Goal: Information Seeking & Learning: Learn about a topic

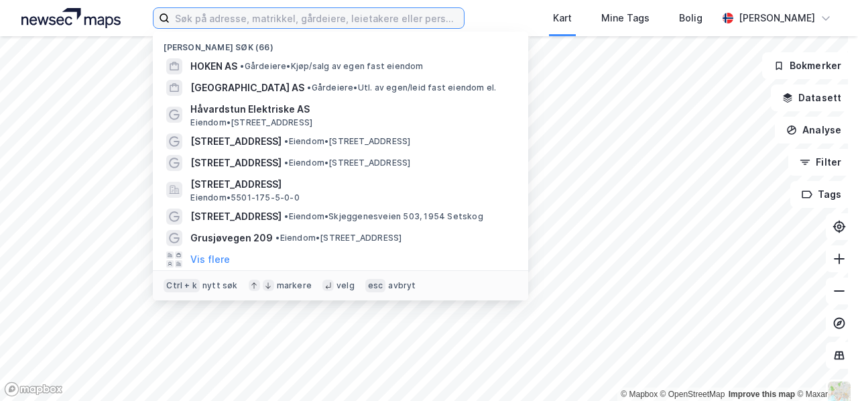
click at [239, 20] on input at bounding box center [317, 18] width 294 height 20
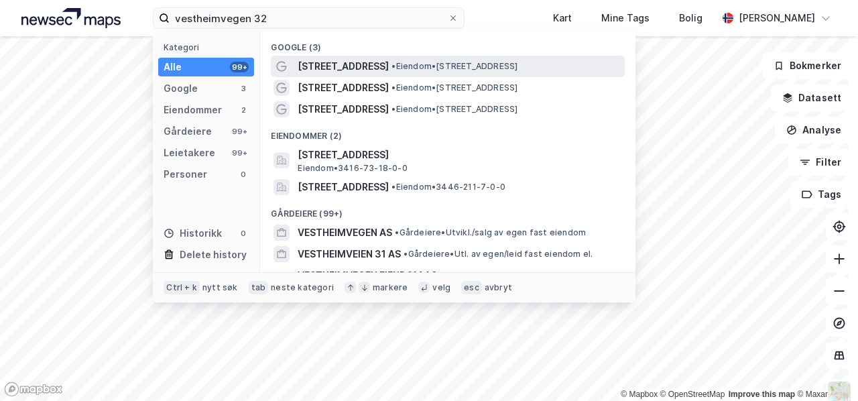
click at [351, 64] on span "[STREET_ADDRESS]" at bounding box center [343, 66] width 91 height 16
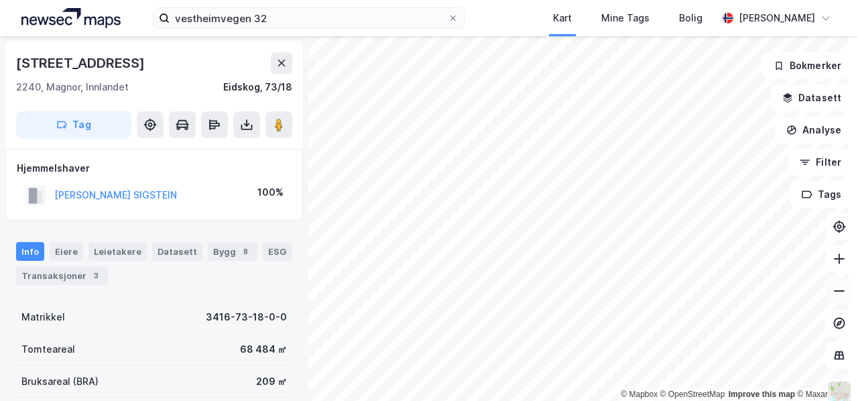
click at [833, 292] on icon at bounding box center [839, 290] width 13 height 13
click at [60, 249] on div "Eiere" at bounding box center [67, 251] width 34 height 19
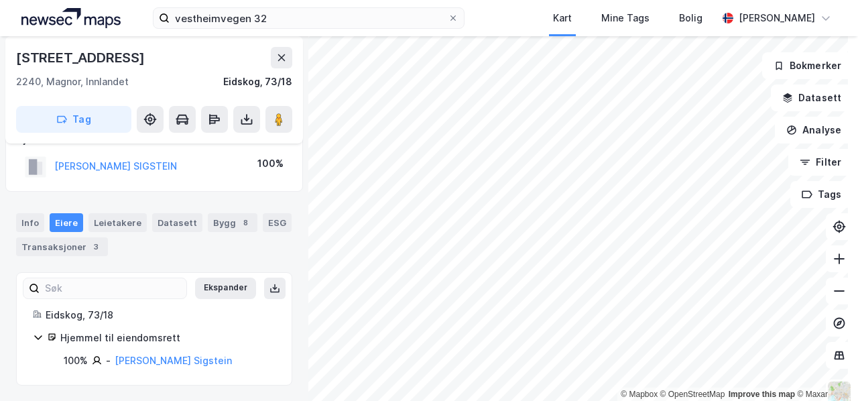
scroll to position [4, 0]
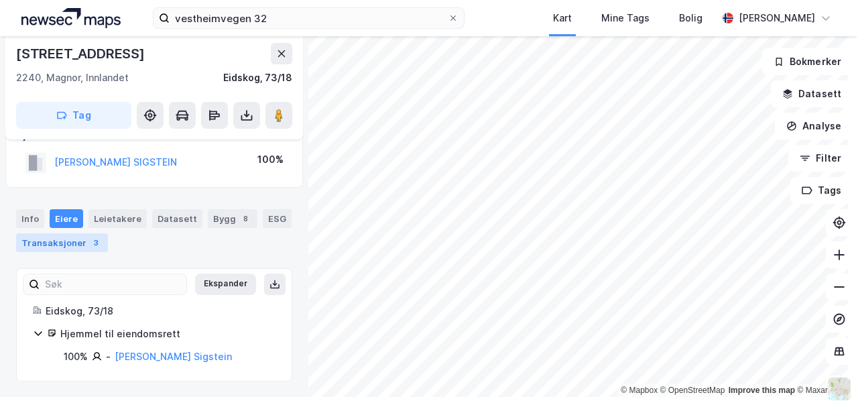
click at [68, 240] on div "Transaksjoner 3" at bounding box center [62, 242] width 92 height 19
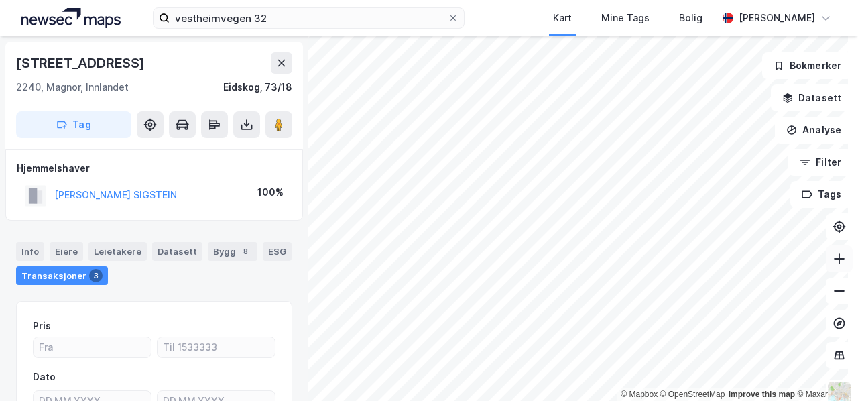
click at [834, 259] on icon at bounding box center [839, 258] width 11 height 1
click at [217, 250] on div "Bygg 8" at bounding box center [233, 251] width 50 height 19
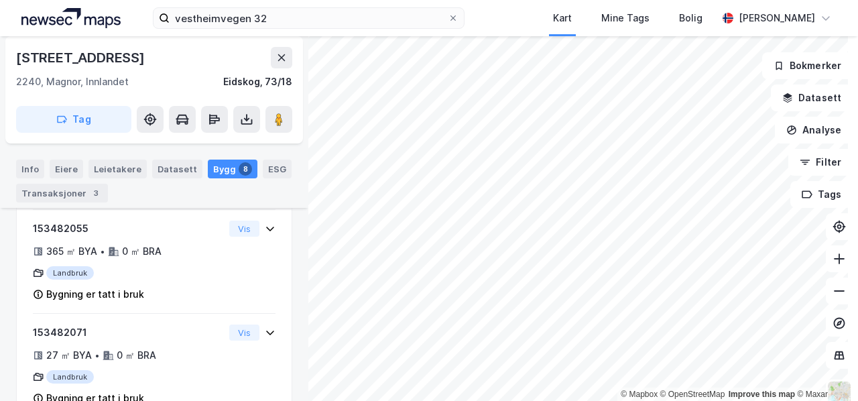
scroll to position [648, 0]
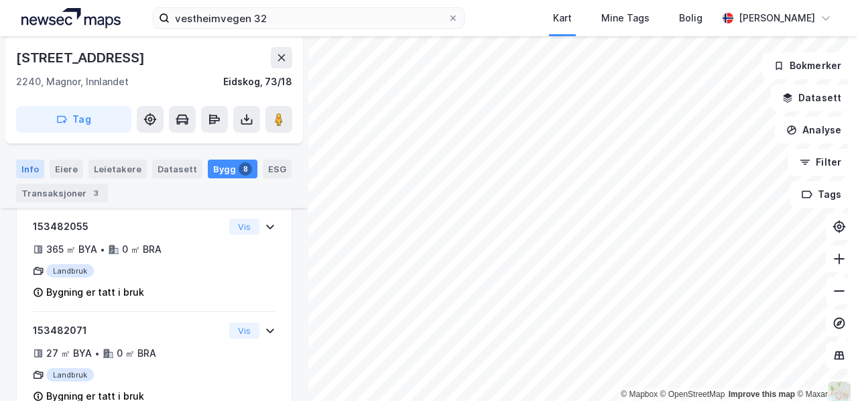
click at [27, 166] on div "Info" at bounding box center [30, 169] width 28 height 19
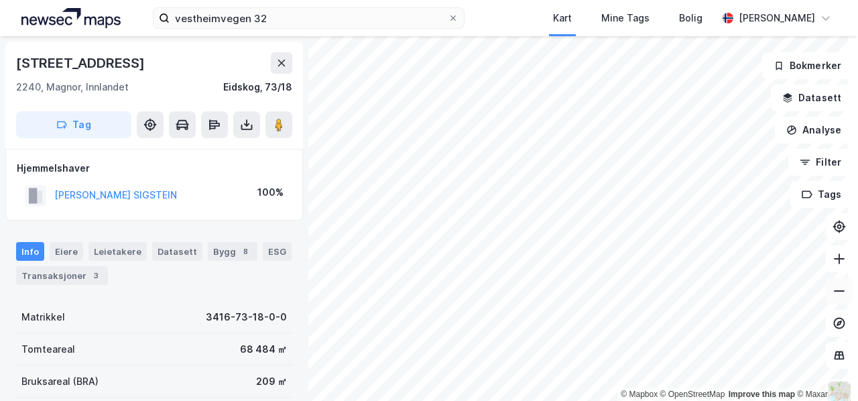
click at [836, 292] on button at bounding box center [839, 291] width 27 height 27
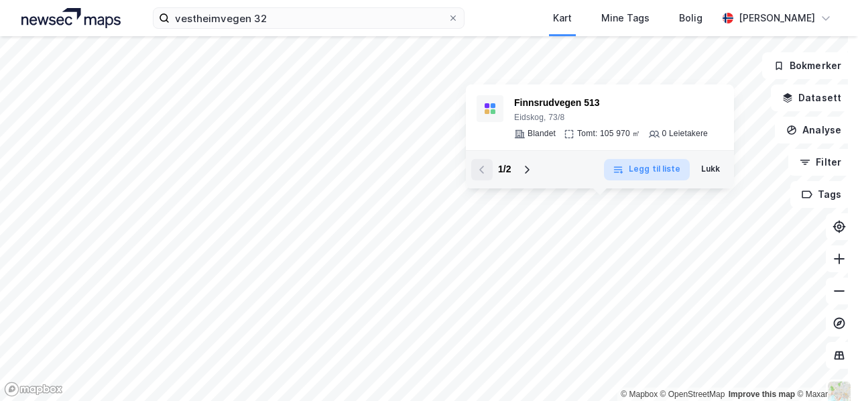
click at [657, 172] on button "Legg til liste" at bounding box center [646, 169] width 85 height 21
click at [657, 172] on button "Fjern fra liste" at bounding box center [645, 169] width 89 height 21
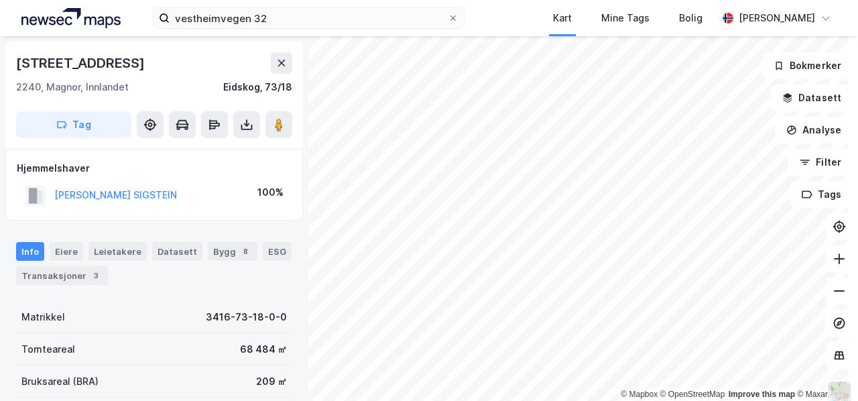
scroll to position [5, 0]
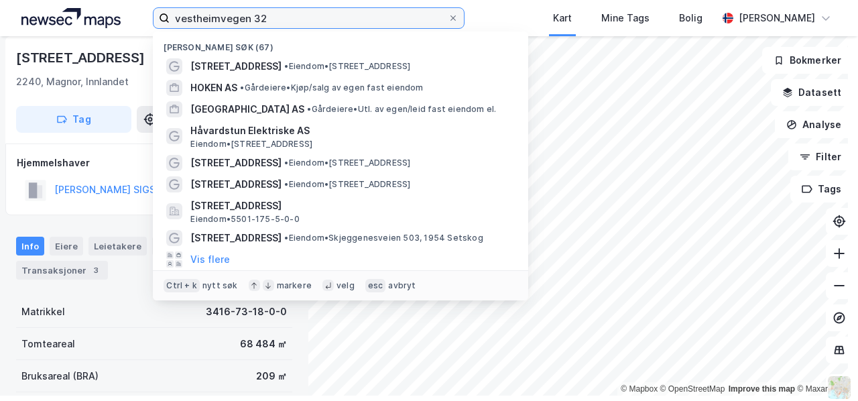
click at [273, 21] on input "vestheimvegen 32" at bounding box center [309, 18] width 278 height 20
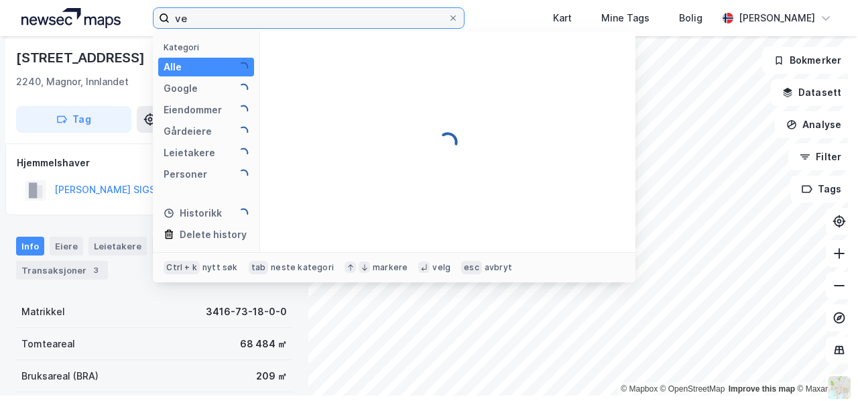
type input "v"
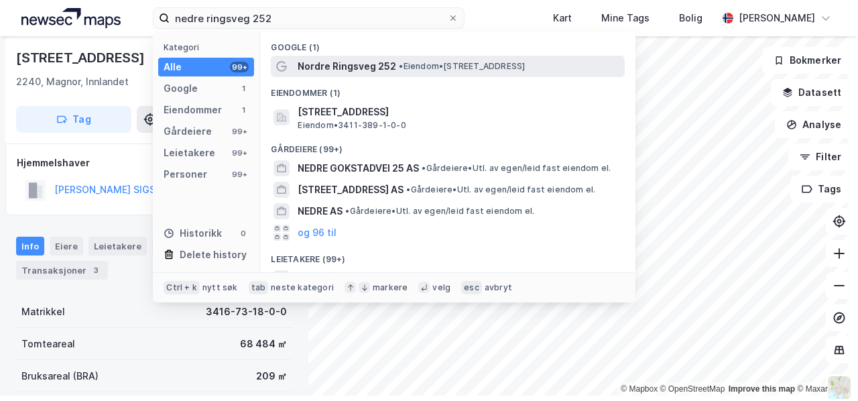
click at [345, 66] on span "Nordre Ringsveg 252" at bounding box center [347, 66] width 99 height 16
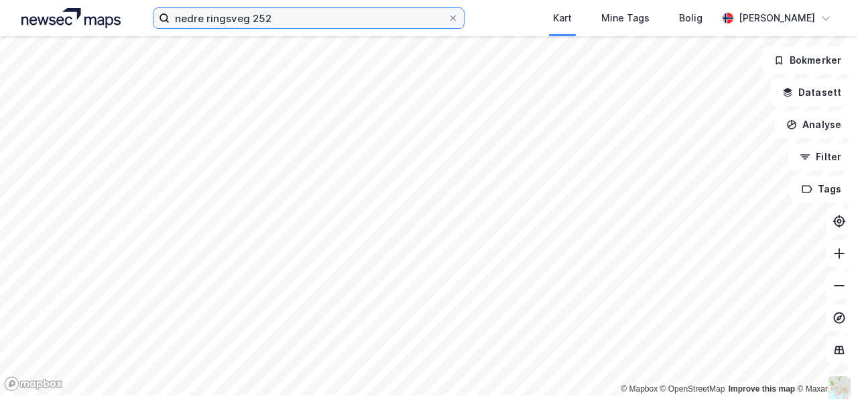
click at [284, 19] on input "nedre ringsveg 252" at bounding box center [309, 18] width 278 height 20
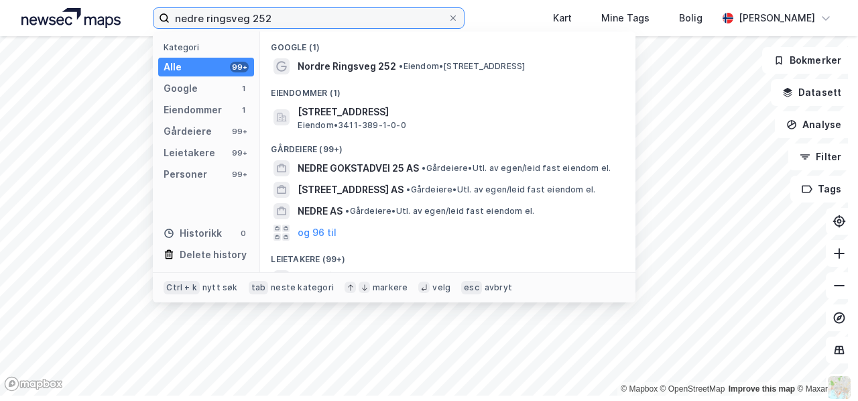
drag, startPoint x: 284, startPoint y: 19, endPoint x: 182, endPoint y: 19, distance: 101.3
click at [182, 19] on input "nedre ringsveg 252" at bounding box center [309, 18] width 278 height 20
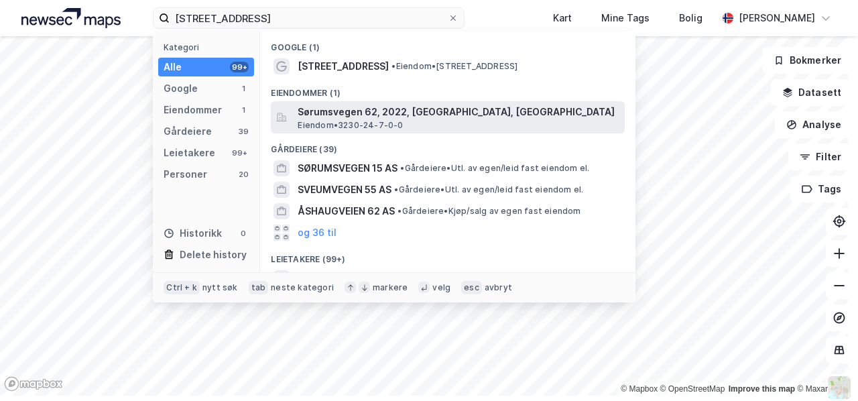
click at [342, 117] on span "Sørumsvegen 62, 2022, [GEOGRAPHIC_DATA], [GEOGRAPHIC_DATA]" at bounding box center [459, 112] width 322 height 16
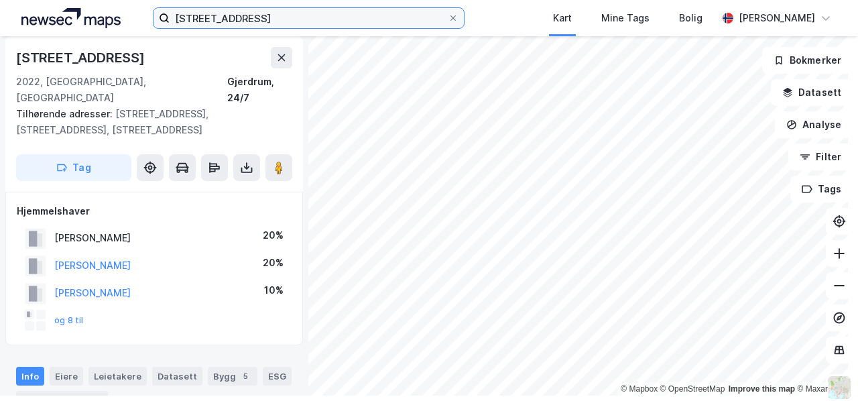
click at [255, 18] on input "[STREET_ADDRESS]" at bounding box center [309, 18] width 278 height 20
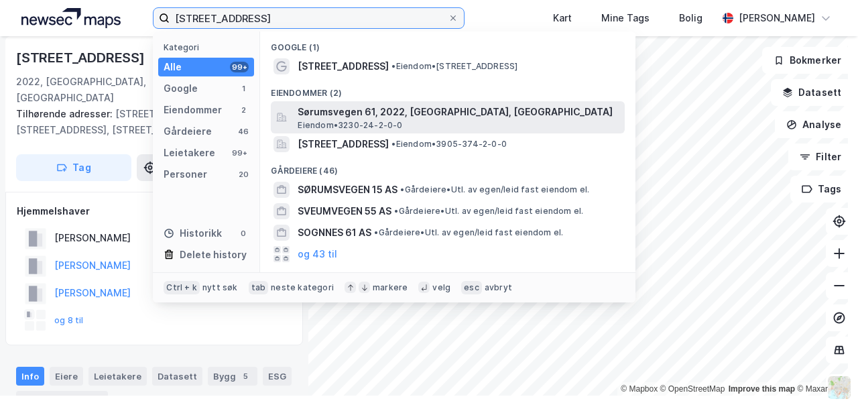
type input "[STREET_ADDRESS]"
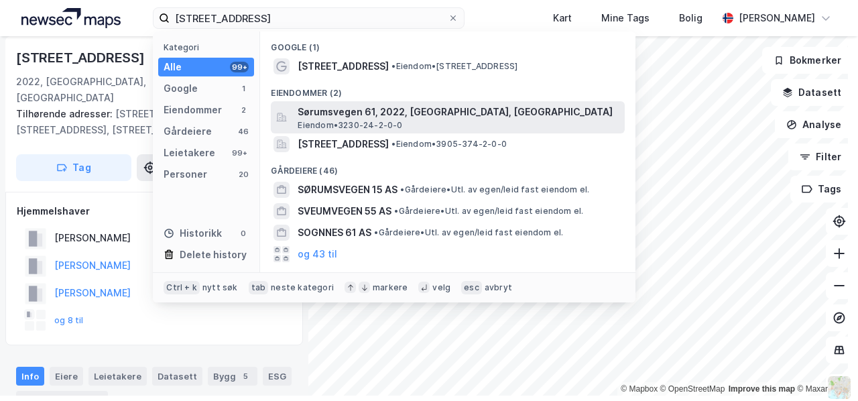
click at [353, 112] on span "Sørumsvegen 61, 2022, [GEOGRAPHIC_DATA], [GEOGRAPHIC_DATA]" at bounding box center [459, 112] width 322 height 16
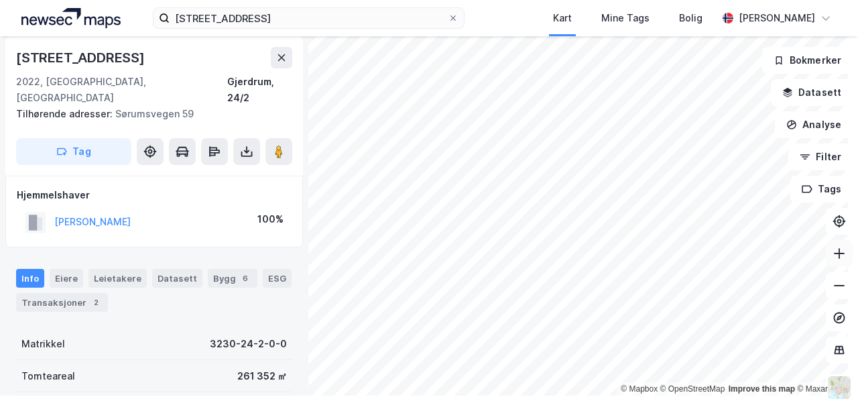
click at [833, 249] on icon at bounding box center [839, 253] width 13 height 13
